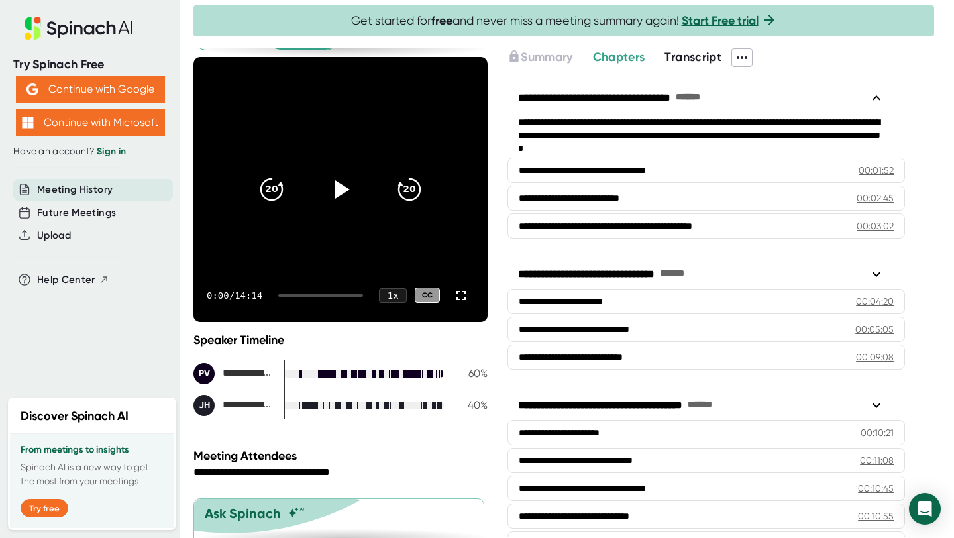
scroll to position [141, 0]
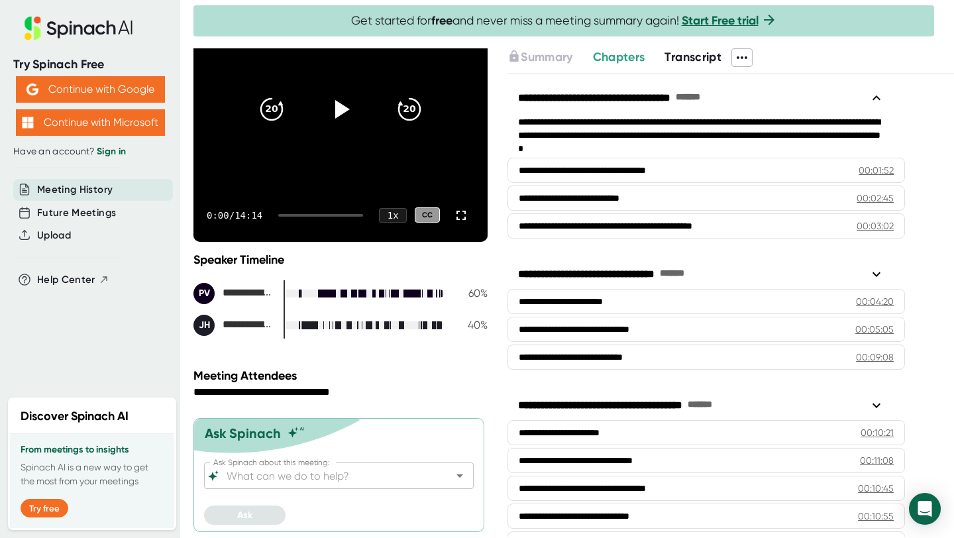
click at [697, 44] on div at bounding box center [573, 45] width 760 height 7
click at [692, 54] on span "Transcript" at bounding box center [692, 57] width 57 height 15
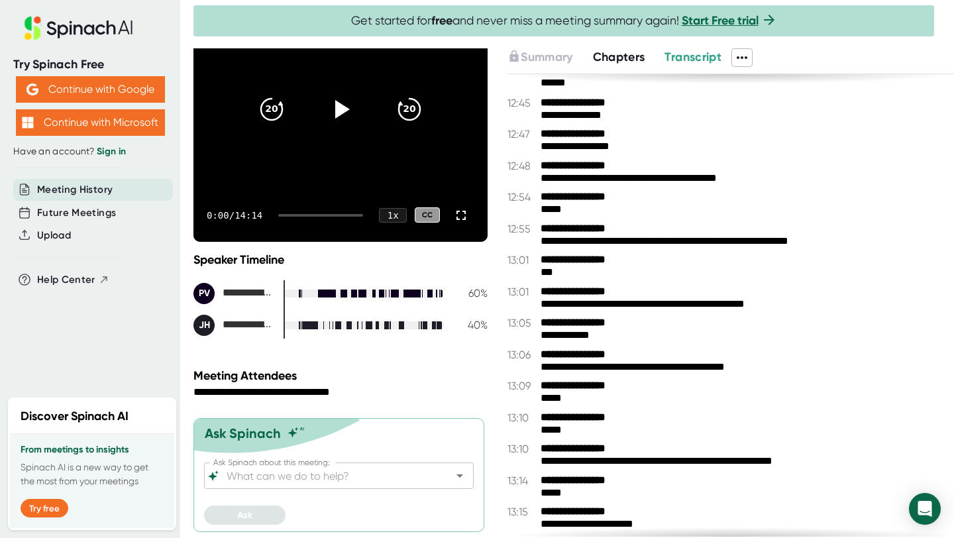
scroll to position [6650, 0]
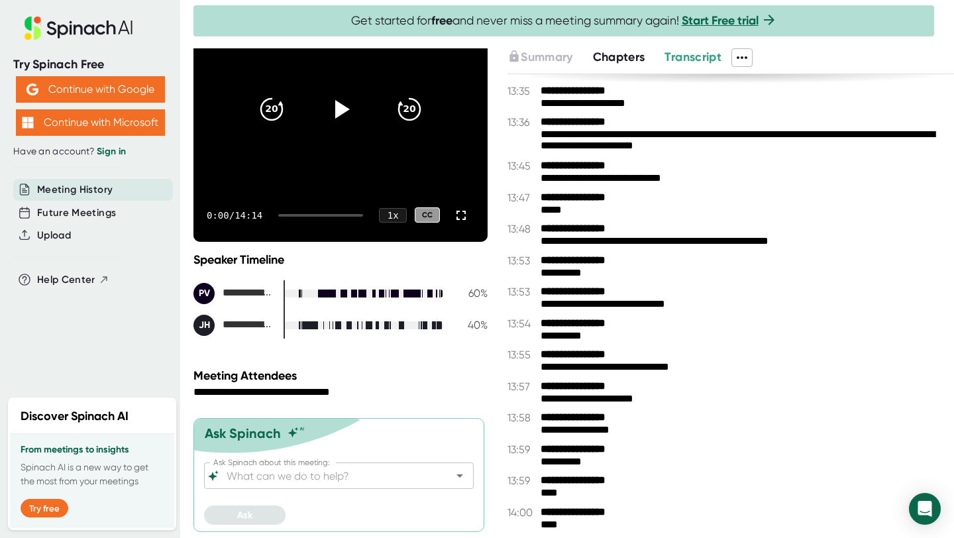
drag, startPoint x: 572, startPoint y: 526, endPoint x: 514, endPoint y: 309, distance: 224.1
click at [514, 309] on div "**********" at bounding box center [730, 305] width 446 height 463
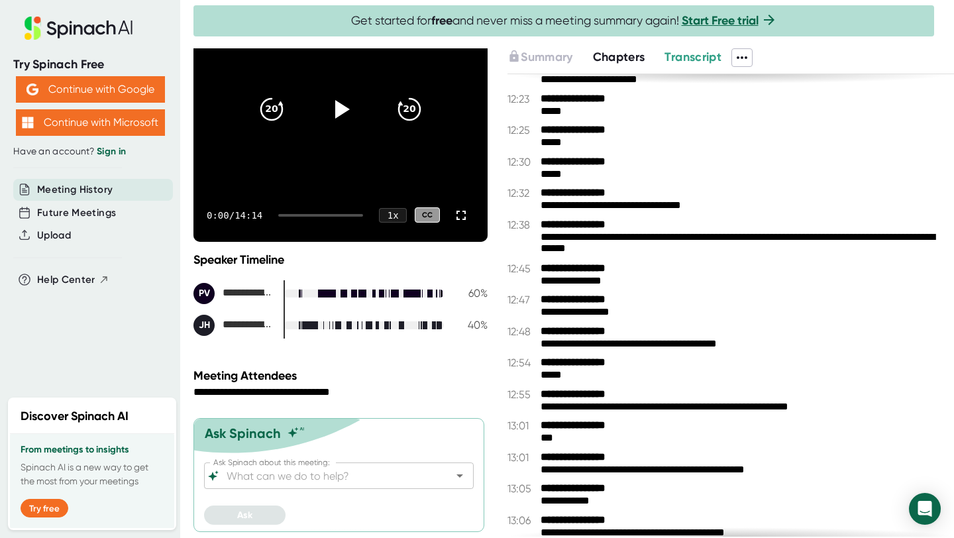
scroll to position [5687, 0]
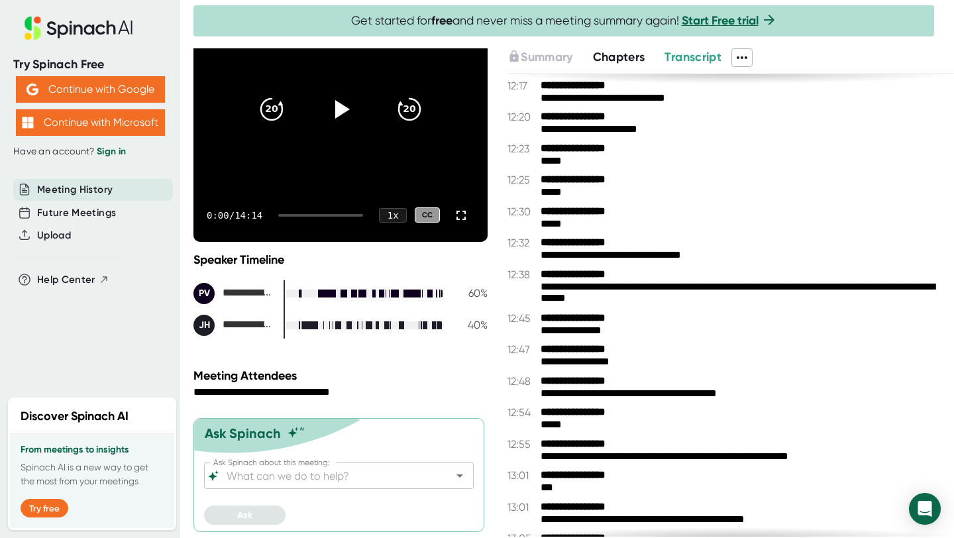
click at [750, 58] on icon at bounding box center [742, 58] width 16 height 16
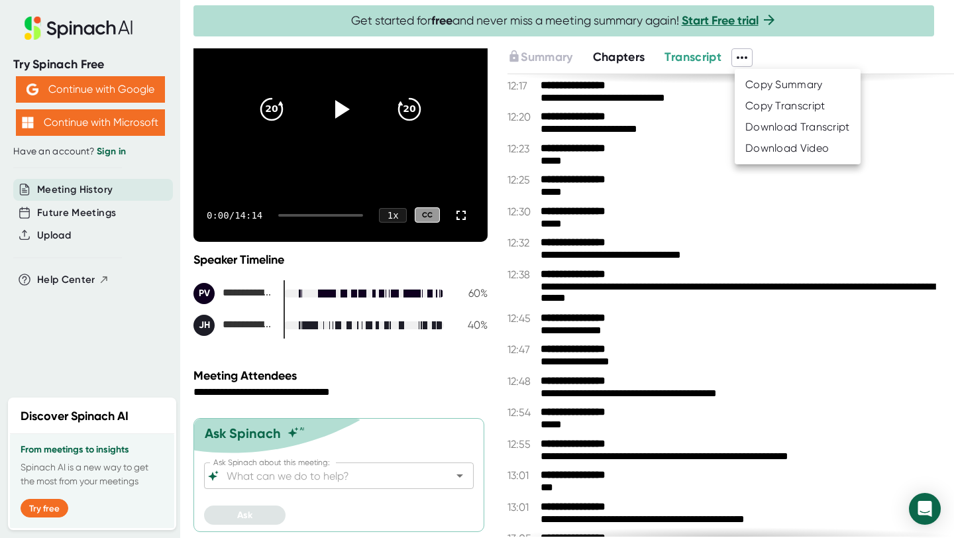
click at [784, 101] on div "Copy Transcript" at bounding box center [785, 105] width 80 height 13
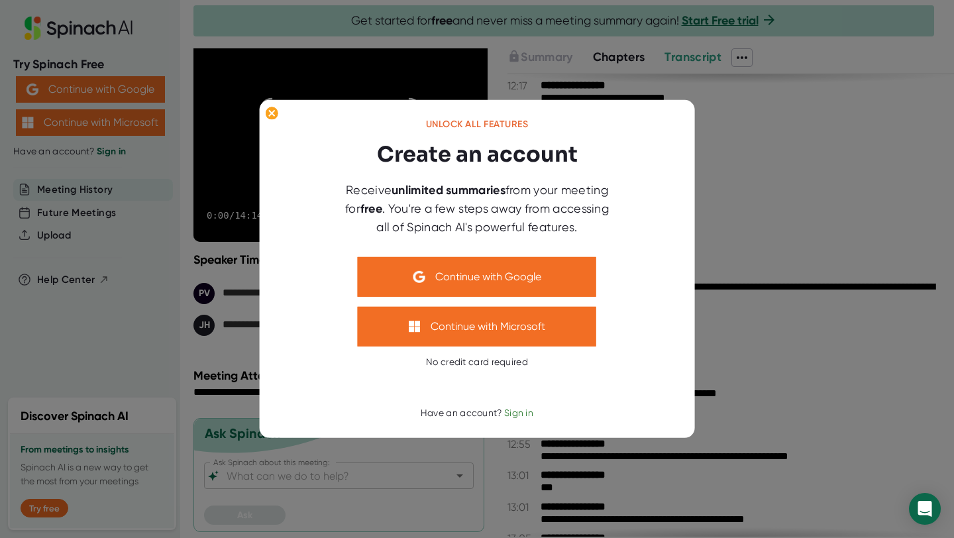
click at [786, 162] on div at bounding box center [477, 269] width 954 height 538
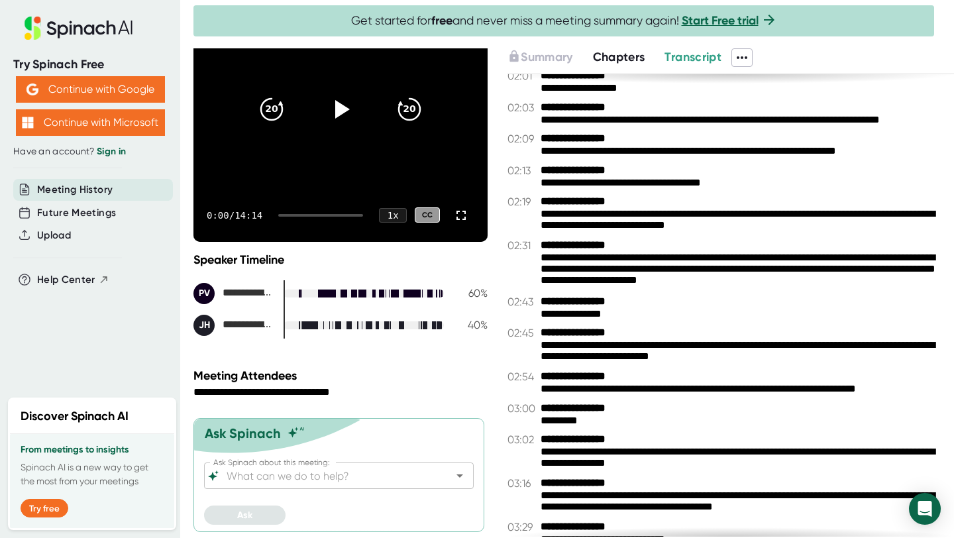
scroll to position [29, 0]
